Goal: Obtain resource: Download file/media

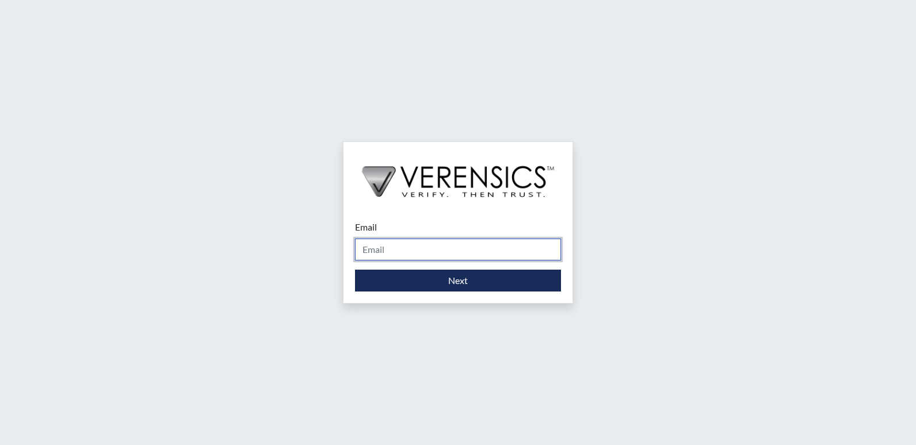
click at [414, 250] on input "Email" at bounding box center [458, 250] width 206 height 22
type input "william.moses@gdc.ga.gov"
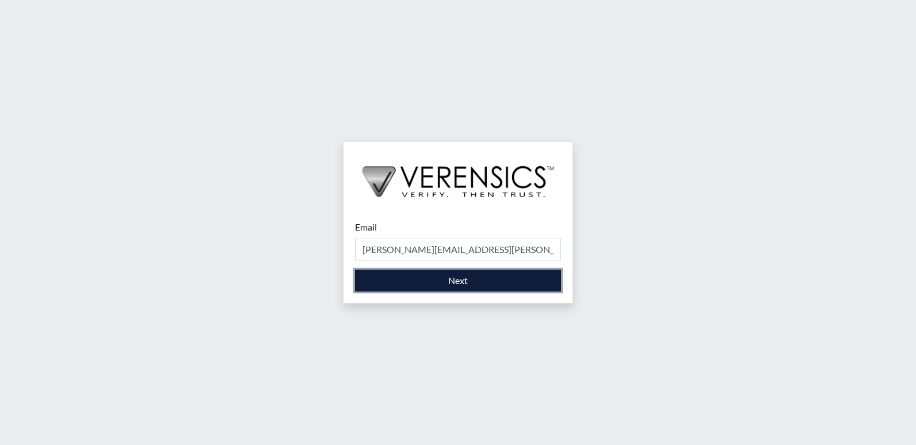
click at [411, 288] on button "Next" at bounding box center [458, 281] width 206 height 22
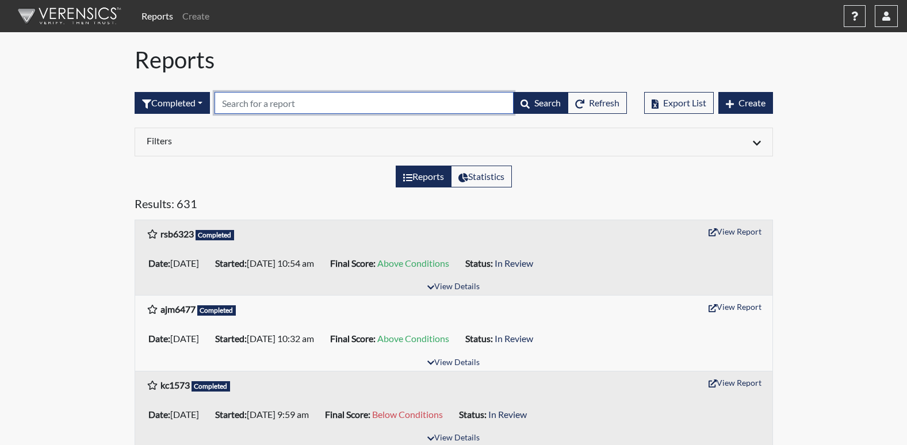
click at [363, 104] on input "text" at bounding box center [364, 103] width 299 height 22
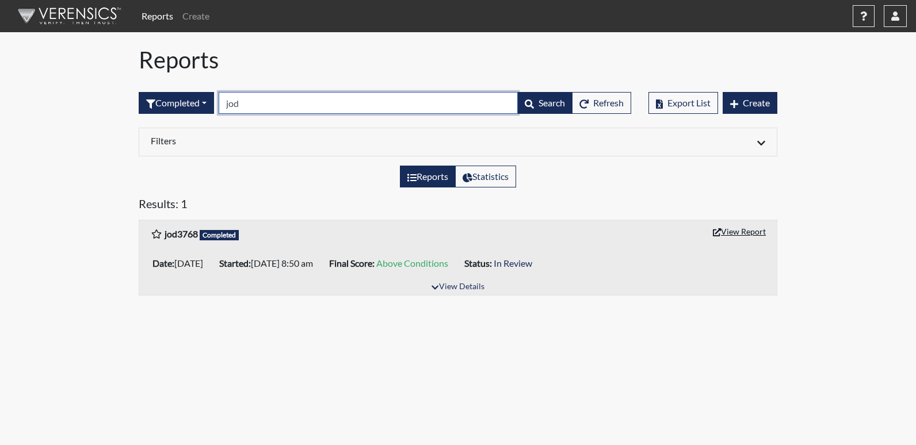
type input "jod"
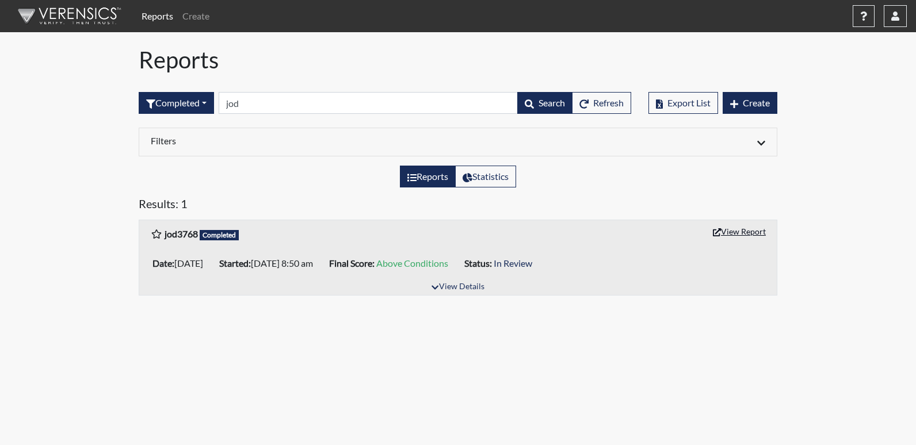
click at [750, 234] on button "View Report" at bounding box center [739, 232] width 63 height 18
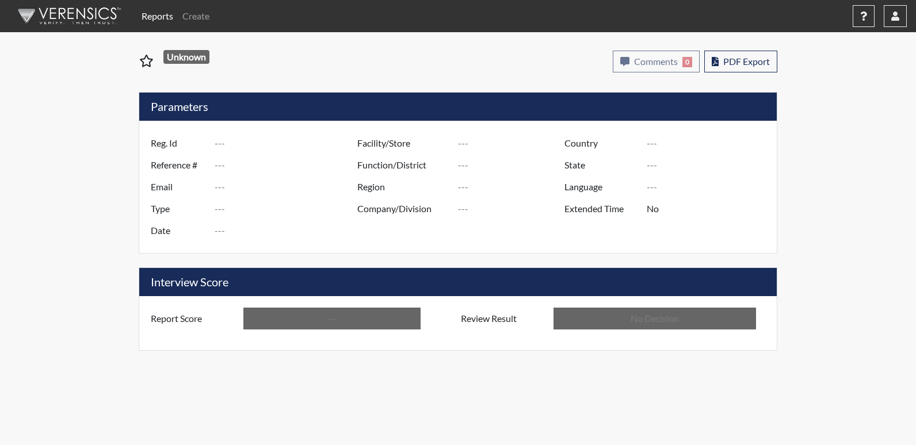
type input "jod3768"
type input "48682"
type input "---"
type input "Corrections Pre-Employment"
type input "Jul 24, 2025"
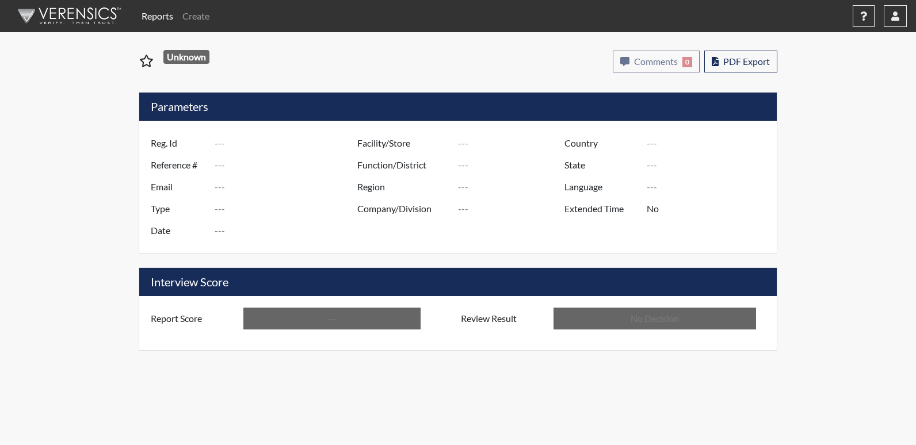
type input "Autry SP"
type input "Southwest Region"
type input "United States"
type input "Georgia"
type input "English"
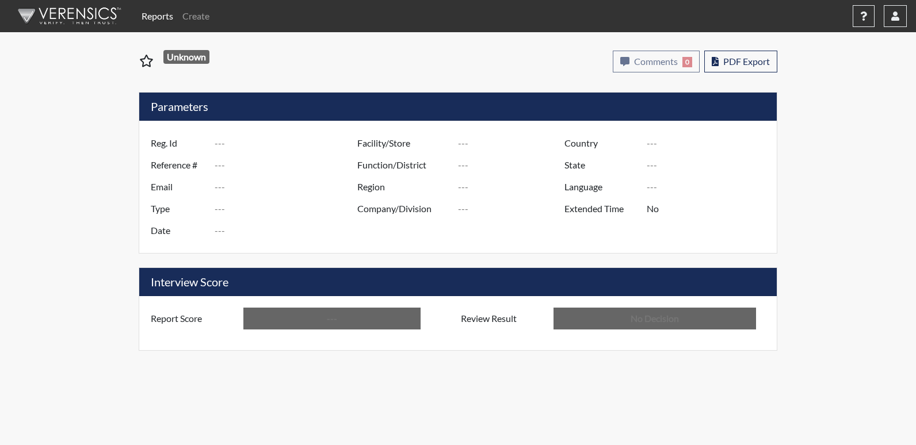
type input "Above Conditions"
type input "In Review"
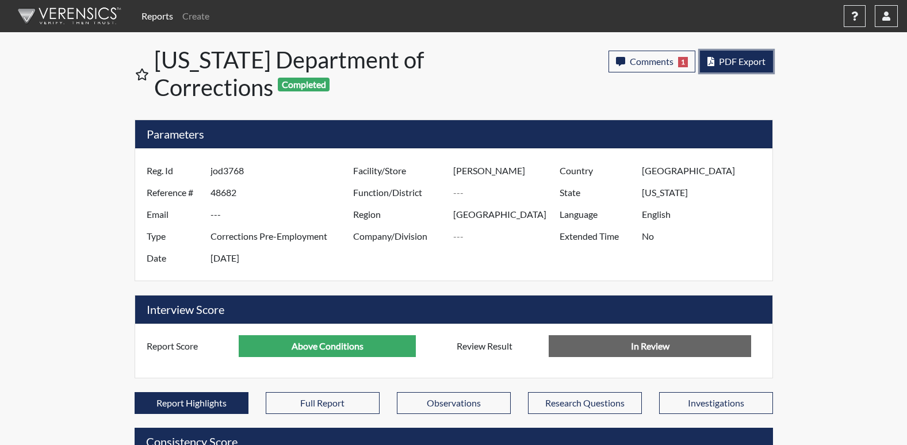
click at [734, 68] on button "PDF Export" at bounding box center [736, 62] width 73 height 22
